Goal: Complete application form

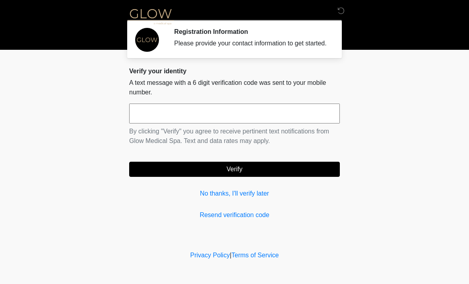
click at [190, 123] on input "text" at bounding box center [234, 113] width 211 height 20
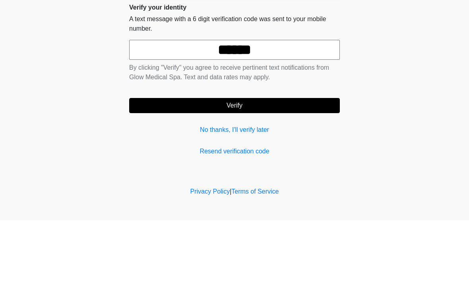
type input "******"
click at [238, 162] on button "Verify" at bounding box center [234, 169] width 211 height 15
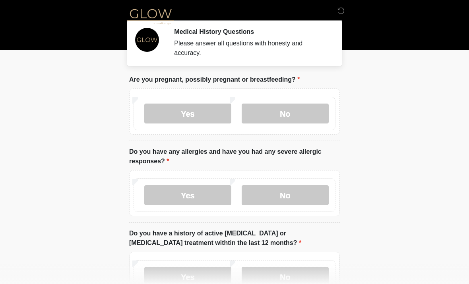
click at [288, 121] on label "No" at bounding box center [285, 113] width 87 height 20
click at [288, 199] on label "No" at bounding box center [285, 195] width 87 height 20
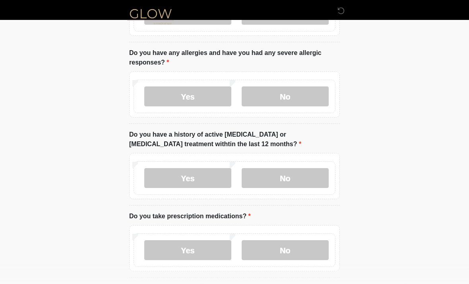
scroll to position [110, 0]
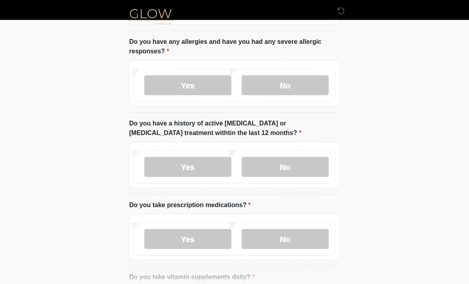
click at [279, 175] on label "No" at bounding box center [285, 167] width 87 height 20
click at [190, 238] on label "Yes" at bounding box center [187, 239] width 87 height 20
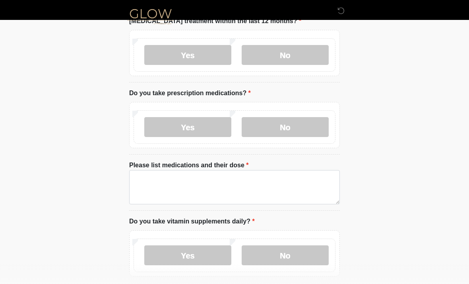
scroll to position [231, 0]
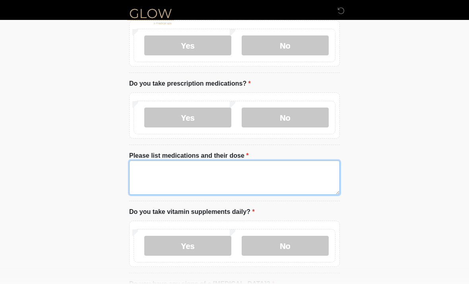
click at [178, 178] on textarea "Please list medications and their dose" at bounding box center [234, 178] width 211 height 34
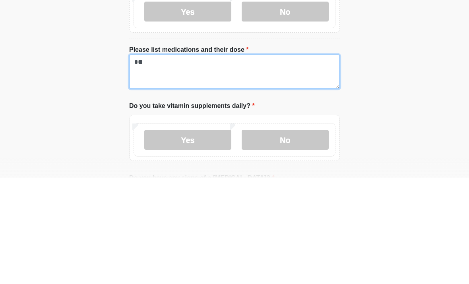
type textarea "*"
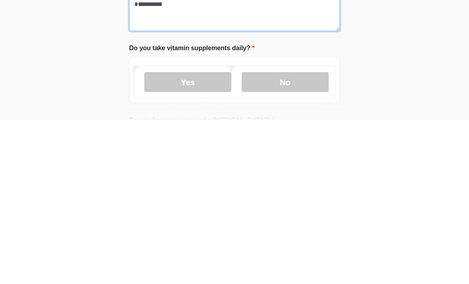
type textarea "*********"
click at [185, 236] on label "Yes" at bounding box center [187, 246] width 87 height 20
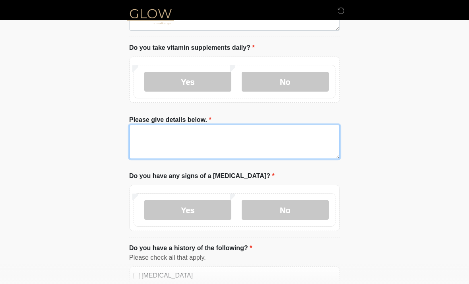
click at [163, 143] on textarea "Please give details below." at bounding box center [234, 142] width 211 height 34
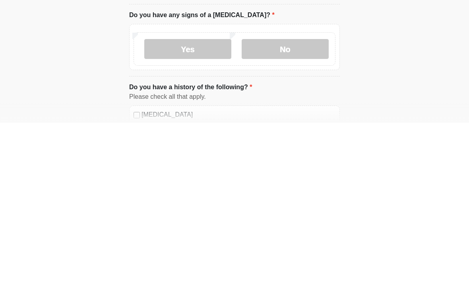
type textarea "**********"
click at [281, 200] on label "No" at bounding box center [285, 210] width 87 height 20
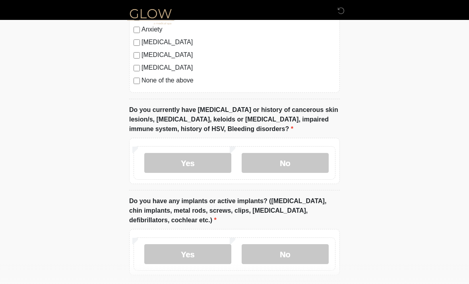
scroll to position [733, 0]
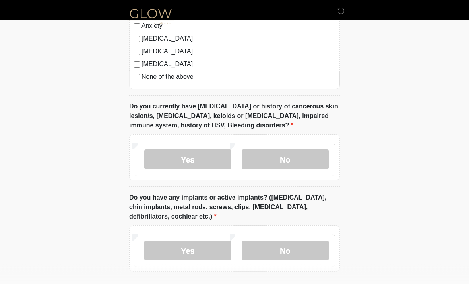
click at [282, 151] on label "No" at bounding box center [285, 160] width 87 height 20
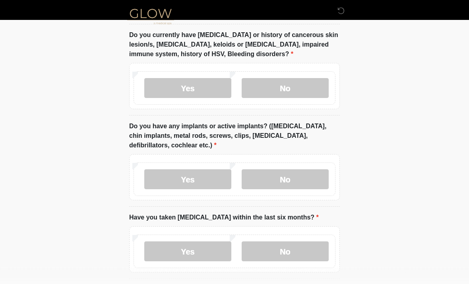
scroll to position [805, 0]
click at [181, 169] on label "Yes" at bounding box center [187, 179] width 87 height 20
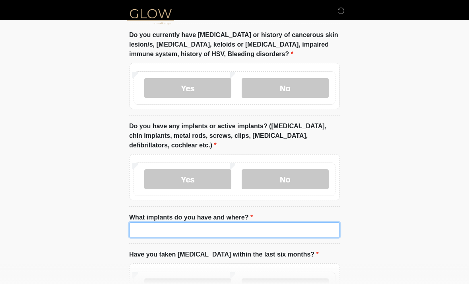
click at [165, 227] on input "What implants do you have and where?" at bounding box center [234, 229] width 211 height 15
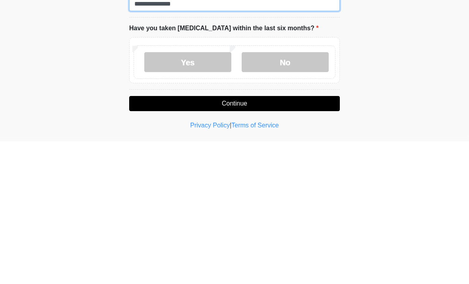
scroll to position [899, 0]
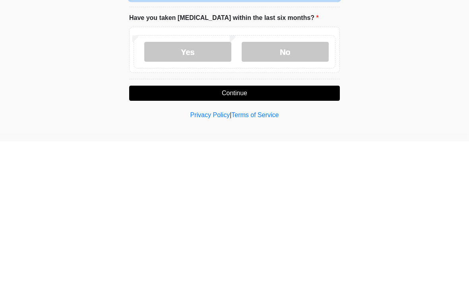
type input "**********"
click at [287, 184] on label "No" at bounding box center [285, 194] width 87 height 20
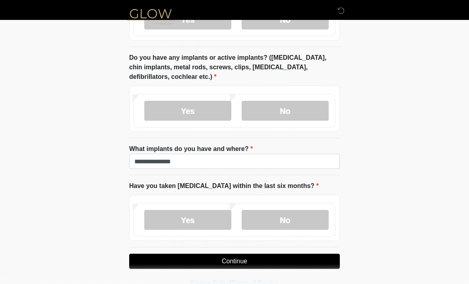
click at [237, 265] on button "Continue" at bounding box center [234, 260] width 211 height 15
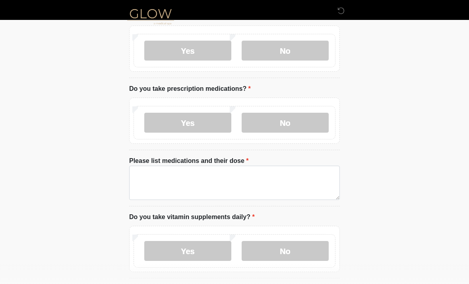
scroll to position [0, 0]
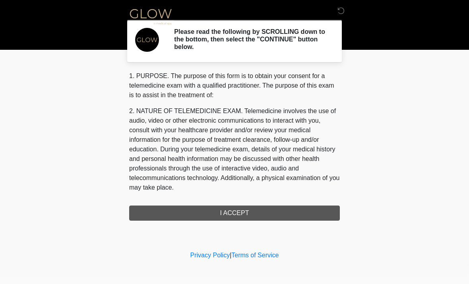
click at [245, 215] on div "1. PURPOSE. The purpose of this form is to obtain your consent for a telemedici…" at bounding box center [234, 145] width 211 height 149
click at [243, 218] on div "1. PURPOSE. The purpose of this form is to obtain your consent for a telemedici…" at bounding box center [234, 145] width 211 height 149
click at [241, 221] on div "‎ ‎ ‎ Please read the following by SCROLLING down to the bottom, then select th…" at bounding box center [234, 124] width 239 height 233
click at [239, 216] on div "1. PURPOSE. The purpose of this form is to obtain your consent for a telemedici…" at bounding box center [234, 145] width 211 height 149
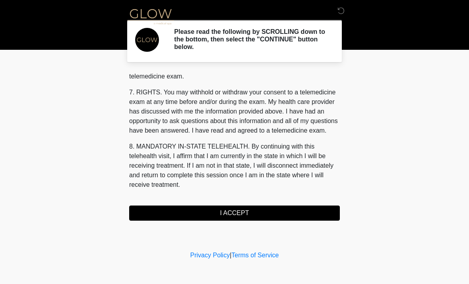
scroll to position [337, 0]
click at [242, 213] on button "I ACCEPT" at bounding box center [234, 212] width 211 height 15
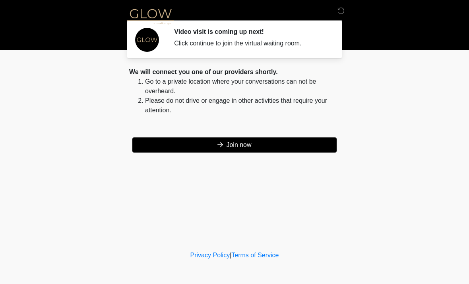
click at [247, 148] on button "Join now" at bounding box center [234, 144] width 205 height 15
